Goal: Find specific page/section: Find specific page/section

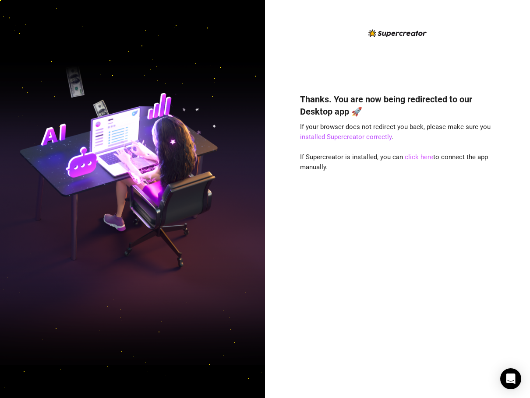
click at [421, 158] on link "click here" at bounding box center [418, 157] width 28 height 8
click at [418, 156] on link "click here" at bounding box center [418, 157] width 28 height 8
click at [425, 156] on link "click here" at bounding box center [418, 157] width 28 height 8
click at [109, 82] on img at bounding box center [132, 199] width 265 height 332
